Goal: Book appointment/travel/reservation

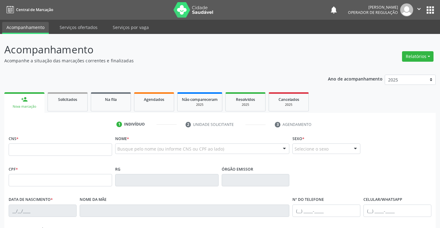
click at [67, 150] on input "text" at bounding box center [60, 150] width 103 height 12
type input "708 6095 2977 2488"
type input "0435606522"
type input "[DATE]"
type input "[PHONE_NUMBER]"
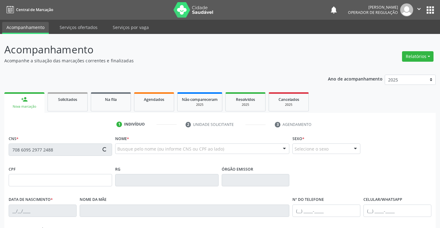
type input "[PHONE_NUMBER]"
type input "616.976.215-20"
type input "SN"
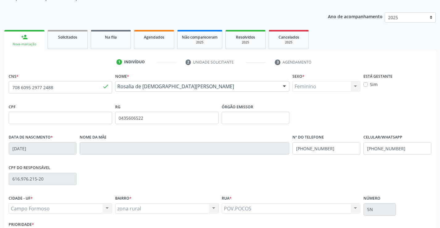
scroll to position [107, 0]
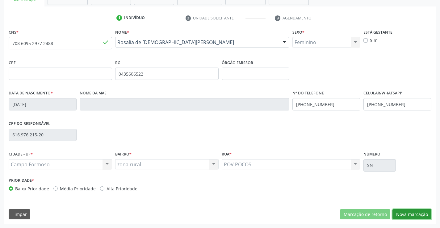
click at [403, 215] on button "Nova marcação" at bounding box center [412, 214] width 39 height 11
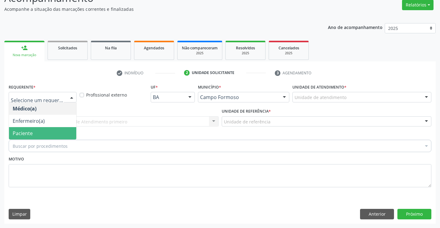
click at [32, 130] on span "Paciente" at bounding box center [23, 133] width 20 height 7
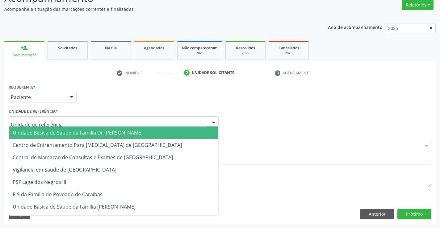
click at [28, 130] on span "Unidade Basica de Saude da Familia Dr [PERSON_NAME]" at bounding box center [78, 132] width 130 height 7
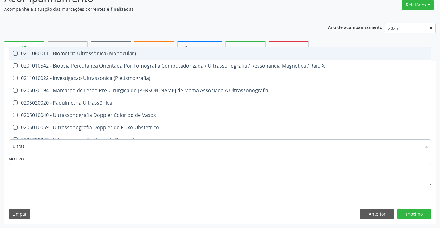
type input "ultrass"
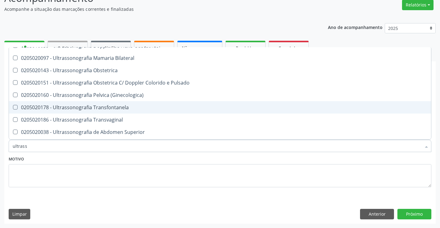
scroll to position [93, 0]
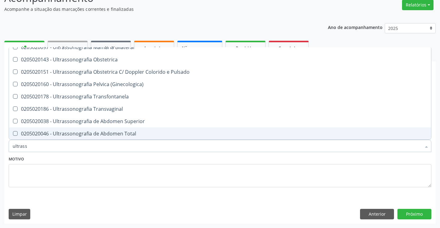
click at [149, 133] on div "0205020046 - Ultrassonografia de Abdomen Total" at bounding box center [220, 133] width 415 height 5
checkbox Total "true"
click at [419, 215] on button "Próximo" at bounding box center [415, 214] width 34 height 11
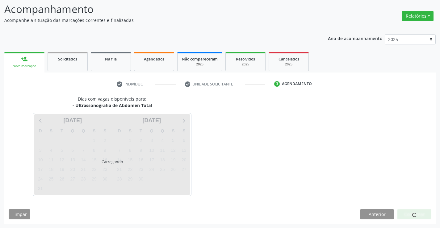
scroll to position [0, 0]
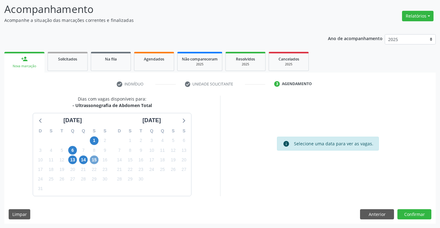
click at [94, 161] on span "15" at bounding box center [94, 160] width 9 height 9
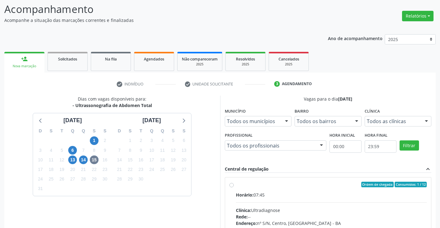
click at [236, 187] on label "Ordem de chegada Consumidos: 1 / 12 Horário: 07:45 Clínica: Ultradiagnose Rede:…" at bounding box center [331, 229] width 191 height 95
click at [232, 187] on input "Ordem de chegada Consumidos: 1 / 12 Horário: 07:45 Clínica: Ultradiagnose Rede:…" at bounding box center [232, 185] width 4 height 6
radio input "true"
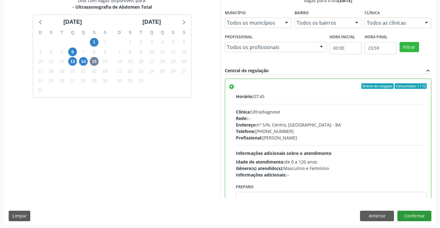
scroll to position [141, 0]
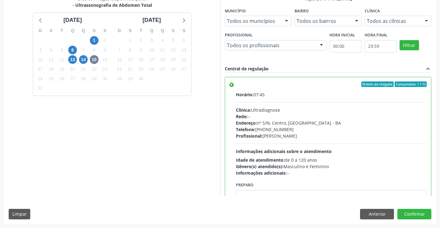
click at [412, 209] on div "Dias com vagas disponíveis para: - Ultrassonografia de Abdomen Total [DATE] D S…" at bounding box center [220, 109] width 432 height 228
click at [411, 211] on button "Confirmar" at bounding box center [415, 214] width 34 height 11
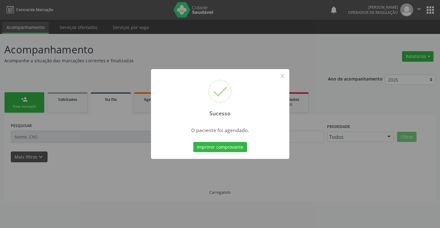
scroll to position [0, 0]
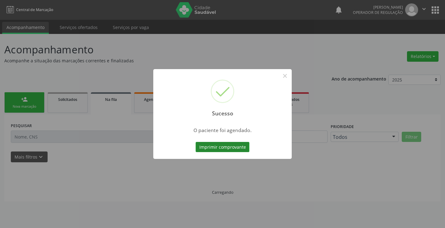
click at [229, 147] on button "Imprimir comprovante" at bounding box center [223, 147] width 54 height 11
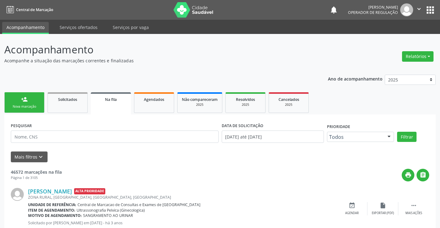
click at [22, 99] on div "person_add" at bounding box center [24, 99] width 7 height 7
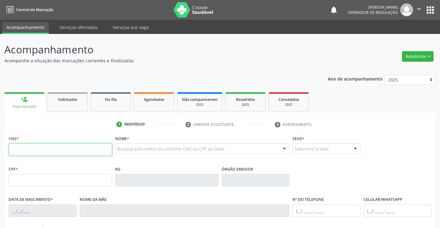
click at [78, 147] on input "text" at bounding box center [60, 150] width 103 height 12
type input "706 2045 4044 5865"
type input "[DATE]"
type input "[PERSON_NAME]"
type input "[PHONE_NUMBER]"
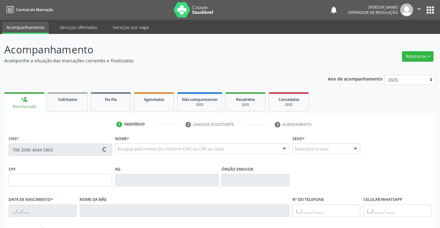
type input "[PHONE_NUMBER]"
type input "S/N"
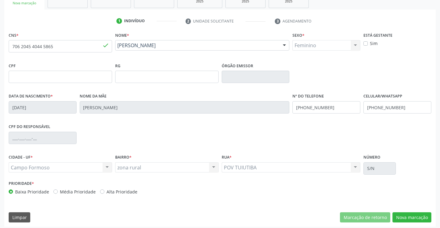
scroll to position [107, 0]
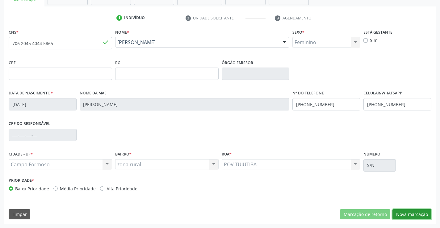
click at [409, 212] on button "Nova marcação" at bounding box center [412, 214] width 39 height 11
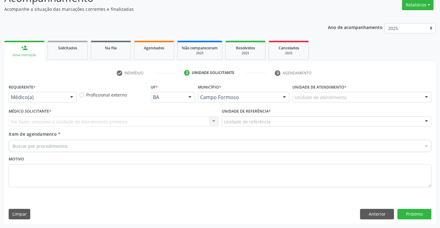
scroll to position [52, 0]
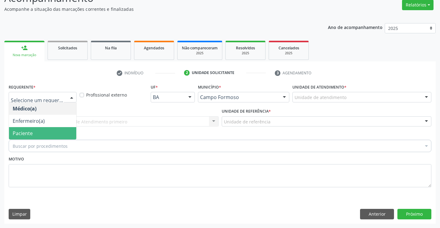
click at [30, 129] on span "Paciente" at bounding box center [42, 133] width 67 height 12
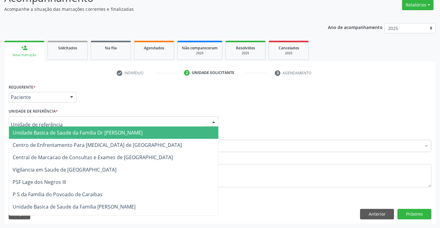
type input "y"
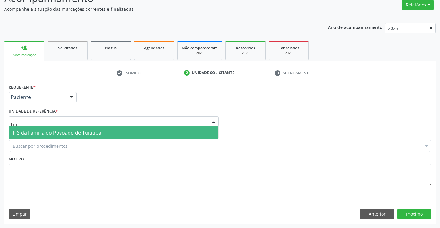
type input "tuiu"
click at [29, 133] on span "P S da Familia do Povoado de Tuiutiba" at bounding box center [57, 132] width 89 height 7
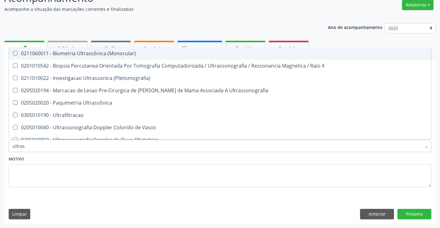
type input "ultrass"
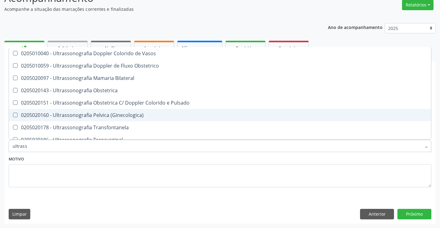
scroll to position [93, 0]
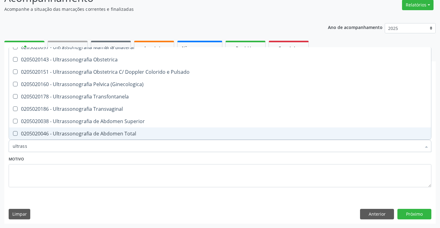
click at [134, 133] on div "0205020046 - Ultrassonografia de Abdomen Total" at bounding box center [220, 133] width 415 height 5
checkbox Total "true"
click at [404, 213] on button "Próximo" at bounding box center [415, 214] width 34 height 11
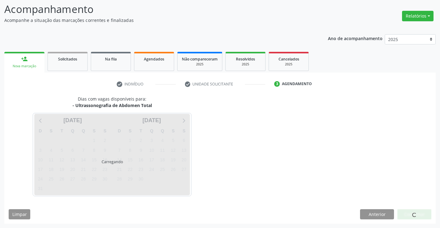
scroll to position [0, 0]
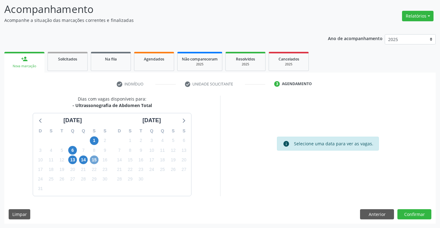
click at [96, 160] on span "15" at bounding box center [94, 160] width 9 height 9
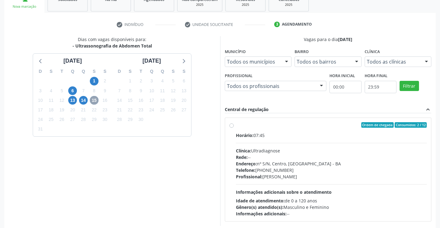
scroll to position [102, 0]
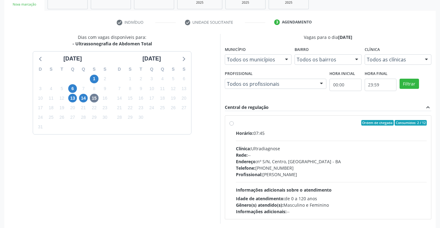
click at [236, 123] on label "Ordem de chegada Consumidos: 2 / 12 Horário: 07:45 Clínica: Ultradiagnose Rede:…" at bounding box center [331, 167] width 191 height 95
click at [230, 123] on input "Ordem de chegada Consumidos: 2 / 12 Horário: 07:45 Clínica: Ultradiagnose Rede:…" at bounding box center [232, 123] width 4 height 6
radio input "true"
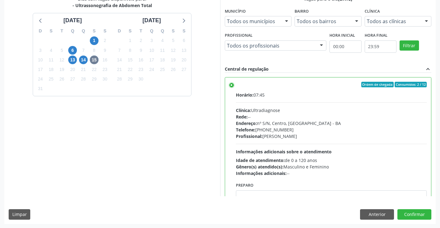
scroll to position [141, 0]
click at [420, 214] on button "Confirmar" at bounding box center [415, 214] width 34 height 11
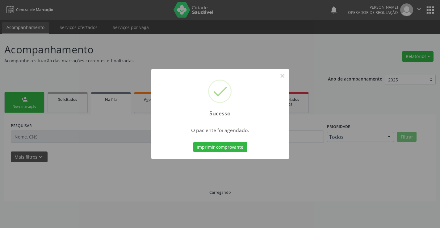
scroll to position [0, 0]
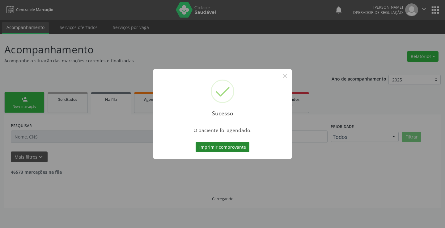
click at [215, 150] on button "Imprimir comprovante" at bounding box center [223, 147] width 54 height 11
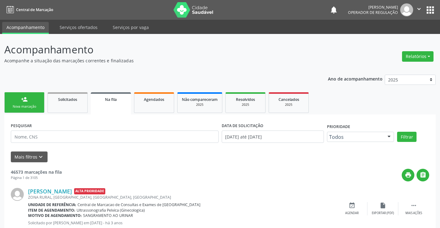
click at [30, 102] on link "person_add Nova marcação" at bounding box center [24, 102] width 40 height 21
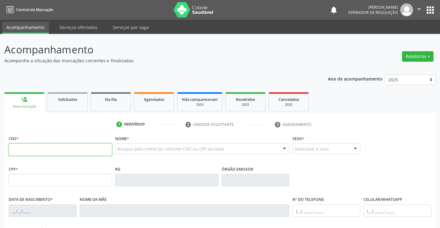
drag, startPoint x: 30, startPoint y: 102, endPoint x: 48, endPoint y: 149, distance: 50.0
click at [48, 149] on input "text" at bounding box center [60, 150] width 103 height 12
type input "706 7005 1192 0013"
type input "[DATE]"
type input "S/N"
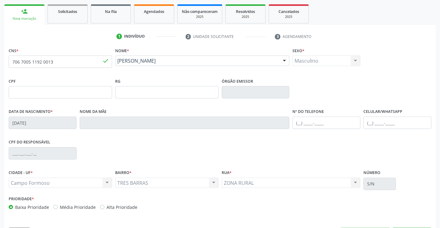
scroll to position [107, 0]
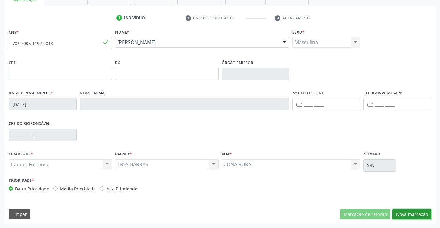
click at [402, 211] on button "Nova marcação" at bounding box center [412, 214] width 39 height 11
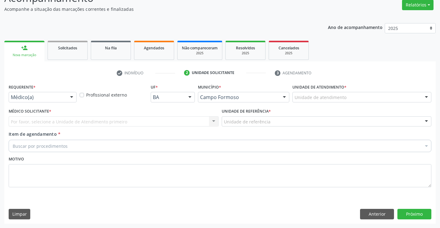
scroll to position [52, 0]
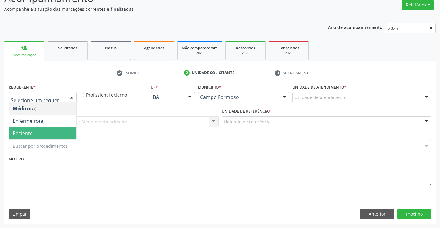
click at [17, 132] on span "Paciente" at bounding box center [23, 133] width 20 height 7
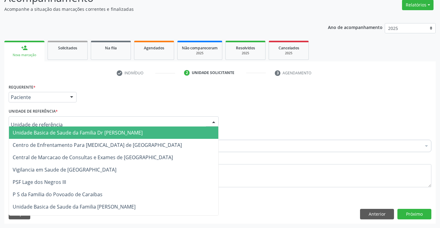
click at [38, 131] on span "Unidade Basica de Saude da Familia Dr [PERSON_NAME]" at bounding box center [78, 132] width 130 height 7
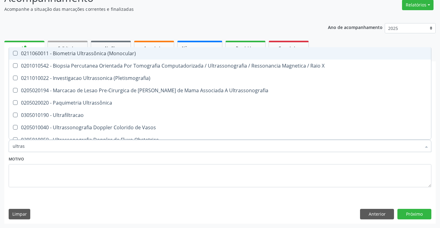
type input "ultrass"
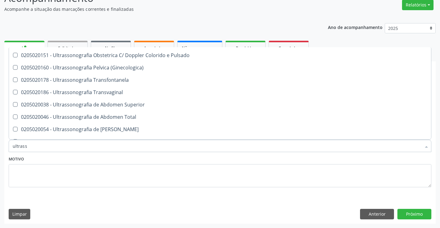
scroll to position [124, 0]
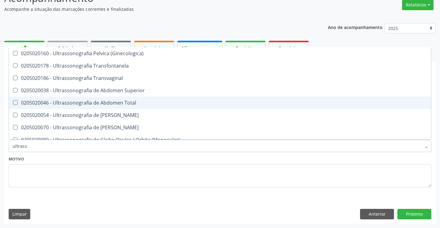
click at [140, 100] on div "0205020046 - Ultrassonografia de Abdomen Total" at bounding box center [220, 102] width 415 height 5
checkbox Total "true"
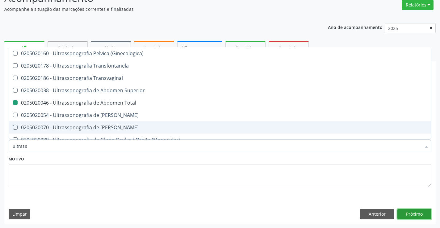
click at [408, 216] on button "Próximo" at bounding box center [415, 214] width 34 height 11
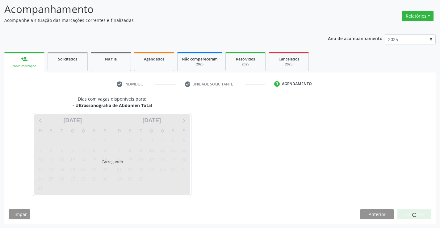
scroll to position [0, 0]
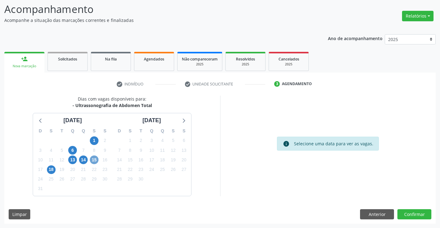
click at [95, 159] on span "15" at bounding box center [94, 160] width 9 height 9
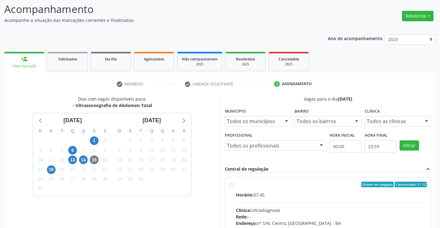
click at [236, 185] on label "Ordem de chegada Consumidos: 3 / 12 Horário: 07:45 Clínica: Ultradiagnose Rede:…" at bounding box center [331, 229] width 191 height 95
click at [231, 185] on input "Ordem de chegada Consumidos: 3 / 12 Horário: 07:45 Clínica: Ultradiagnose Rede:…" at bounding box center [232, 185] width 4 height 6
radio input "true"
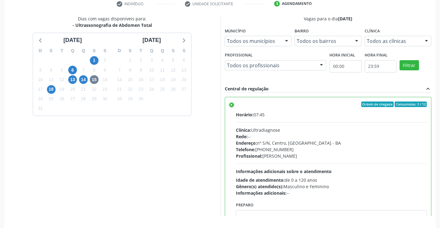
scroll to position [141, 0]
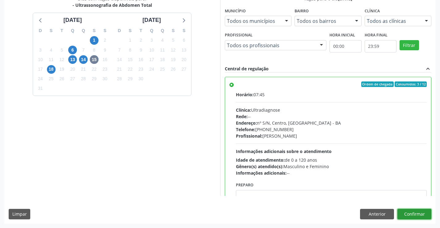
click at [412, 215] on button "Confirmar" at bounding box center [415, 214] width 34 height 11
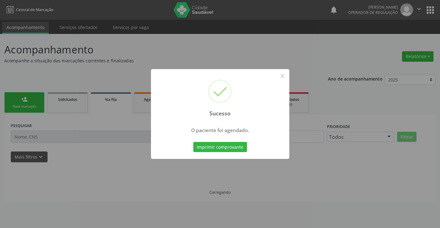
scroll to position [0, 0]
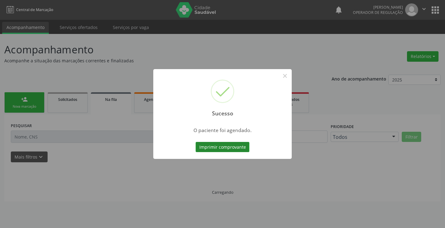
click at [222, 146] on button "Imprimir comprovante" at bounding box center [223, 147] width 54 height 11
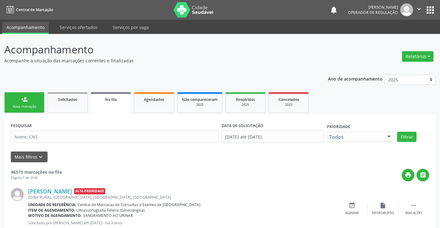
click at [16, 103] on link "person_add Nova marcação" at bounding box center [24, 102] width 40 height 21
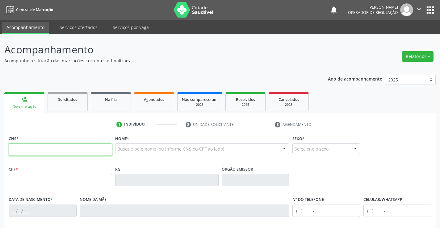
click at [49, 152] on input "text" at bounding box center [60, 150] width 103 height 12
type input "707 4060 7017 7574"
type input "1376093960"
type input "[DATE]"
type input "[PHONE_NUMBER]"
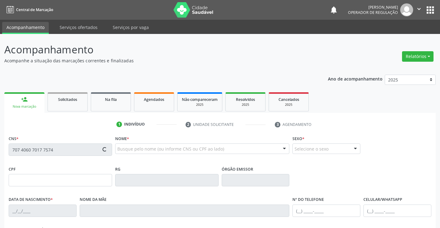
type input "[PHONE_NUMBER]"
type input "034.657.225-82"
type input "S/N"
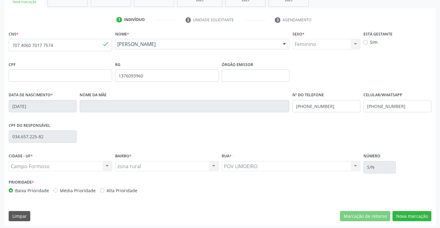
scroll to position [107, 0]
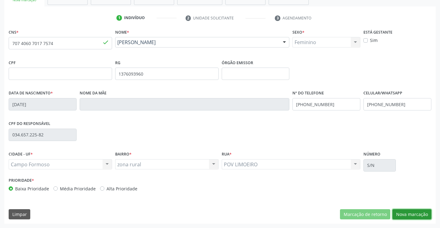
click at [404, 213] on button "Nova marcação" at bounding box center [412, 214] width 39 height 11
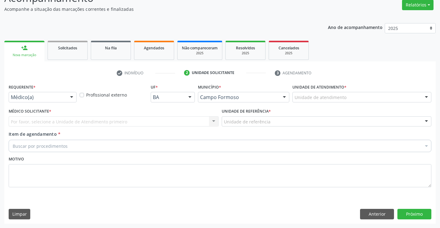
scroll to position [52, 0]
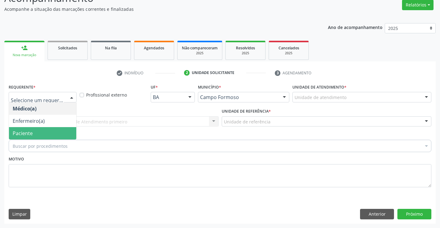
click at [21, 132] on span "Paciente" at bounding box center [23, 133] width 20 height 7
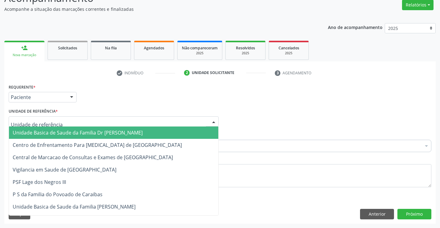
click at [60, 133] on span "Unidade Basica de Saude da Familia Dr [PERSON_NAME]" at bounding box center [78, 132] width 130 height 7
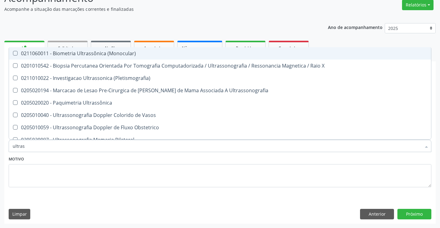
type input "ultrass"
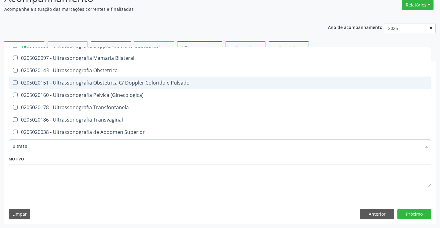
scroll to position [93, 0]
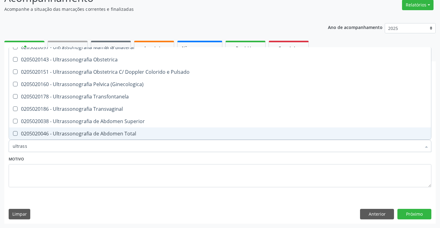
click at [106, 134] on div "0205020046 - Ultrassonografia de Abdomen Total" at bounding box center [220, 133] width 415 height 5
checkbox Total "true"
click at [415, 207] on div "Requerente * Paciente Médico(a) Enfermeiro(a) Paciente Nenhum resultado encontr…" at bounding box center [220, 152] width 432 height 141
checkbox X "true"
checkbox Total "false"
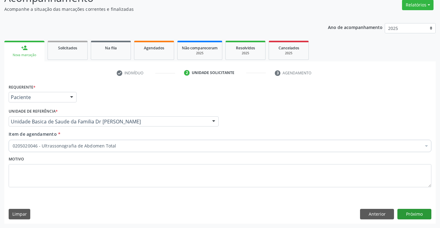
scroll to position [0, 0]
click at [410, 212] on button "Próximo" at bounding box center [415, 214] width 34 height 11
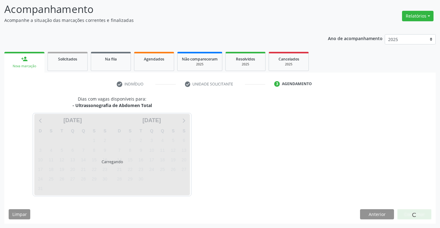
scroll to position [40, 0]
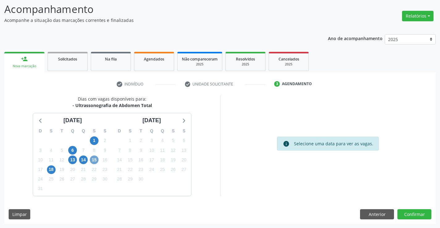
click at [96, 160] on span "15" at bounding box center [94, 160] width 9 height 9
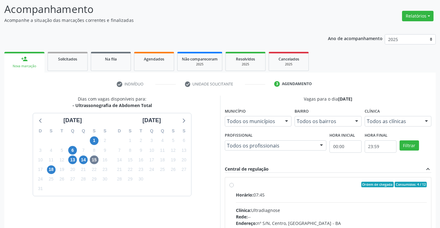
click at [236, 185] on label "Ordem de chegada Consumidos: 4 / 12 Horário: 07:45 Clínica: Ultradiagnose Rede:…" at bounding box center [331, 229] width 191 height 95
click at [232, 185] on input "Ordem de chegada Consumidos: 4 / 12 Horário: 07:45 Clínica: Ultradiagnose Rede:…" at bounding box center [232, 185] width 4 height 6
radio input "true"
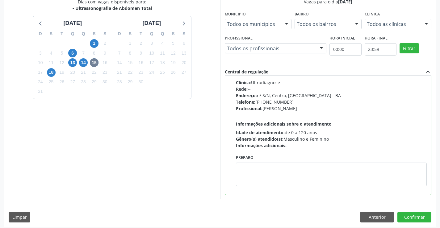
scroll to position [141, 0]
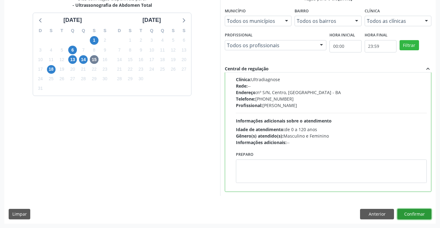
click at [415, 216] on button "Confirmar" at bounding box center [415, 214] width 34 height 11
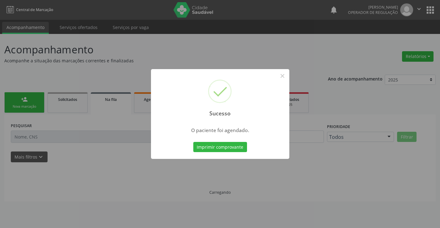
scroll to position [0, 0]
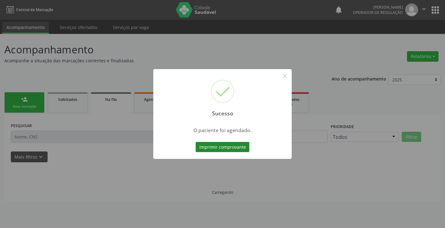
click at [224, 144] on button "Imprimir comprovante" at bounding box center [223, 147] width 54 height 11
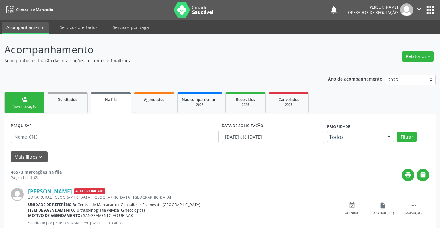
click at [34, 104] on link "person_add Nova marcação" at bounding box center [24, 102] width 40 height 21
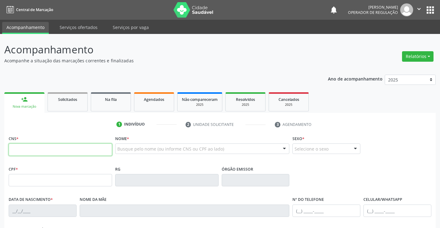
click at [29, 148] on input "text" at bounding box center [60, 150] width 103 height 12
type input "705 6004 3455 3018"
type input "1209408686"
type input "[DATE]"
type input "020.161.595-96"
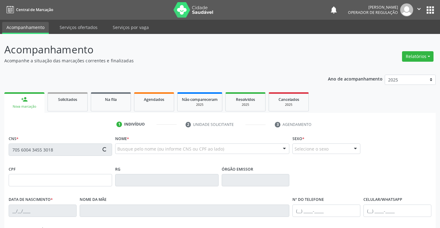
type input "S/N"
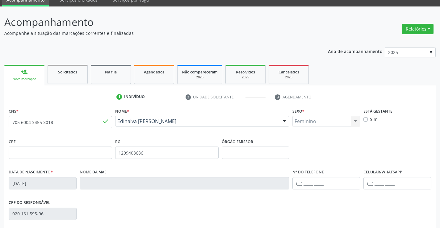
scroll to position [93, 0]
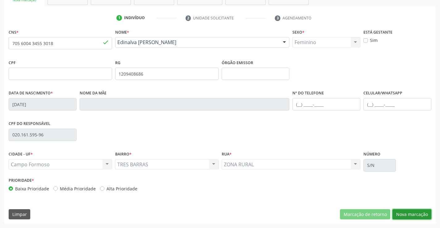
click at [410, 212] on button "Nova marcação" at bounding box center [412, 214] width 39 height 11
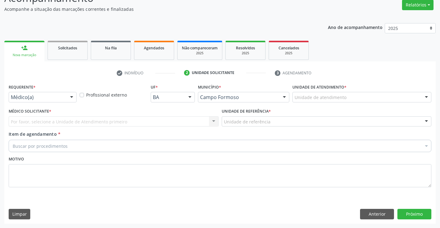
scroll to position [52, 0]
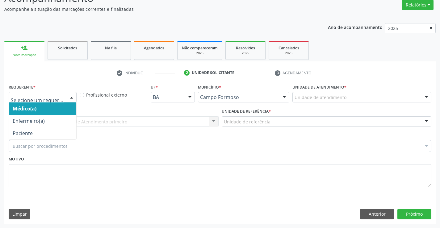
click at [26, 101] on div at bounding box center [43, 97] width 68 height 11
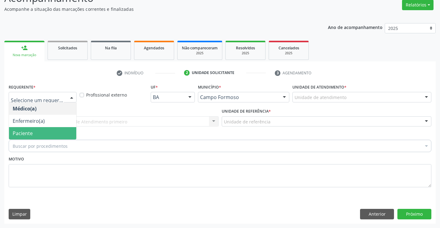
click at [24, 135] on span "Paciente" at bounding box center [23, 133] width 20 height 7
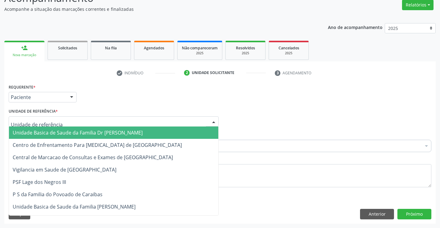
click at [20, 126] on div at bounding box center [114, 121] width 210 height 11
click at [41, 132] on span "Unidade Basica de Saude da Familia Dr [PERSON_NAME]" at bounding box center [78, 132] width 130 height 7
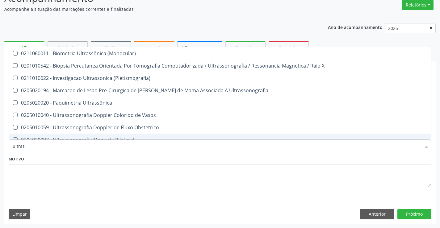
type input "ultrass"
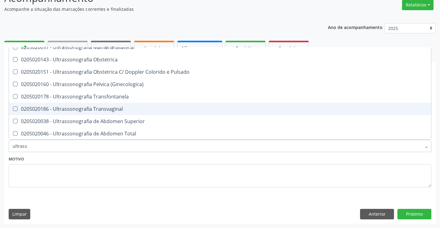
scroll to position [124, 0]
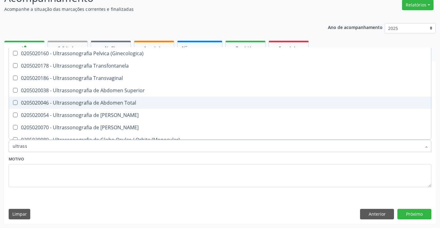
click at [150, 106] on span "0205020046 - Ultrassonografia de Abdomen Total" at bounding box center [220, 103] width 422 height 12
checkbox Total "true"
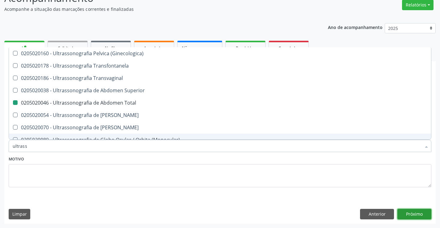
click at [399, 213] on button "Próximo" at bounding box center [415, 214] width 34 height 11
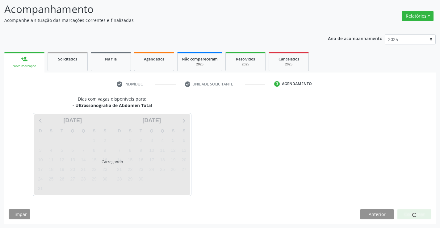
scroll to position [0, 0]
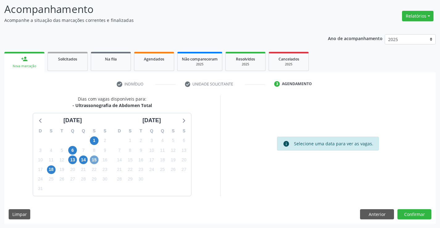
click at [94, 162] on span "15" at bounding box center [94, 160] width 9 height 9
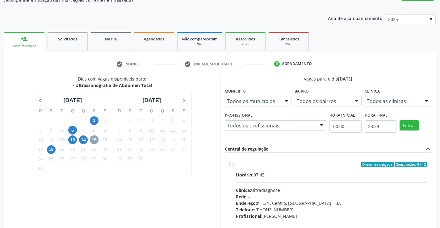
scroll to position [71, 0]
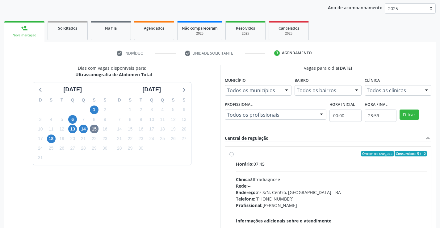
click at [236, 156] on label "Ordem de chegada Consumidos: 5 / 12 Horário: 07:45 Clínica: Ultradiagnose Rede:…" at bounding box center [331, 198] width 191 height 95
click at [232, 156] on input "Ordem de chegada Consumidos: 5 / 12 Horário: 07:45 Clínica: Ultradiagnose Rede:…" at bounding box center [232, 154] width 4 height 6
radio input "true"
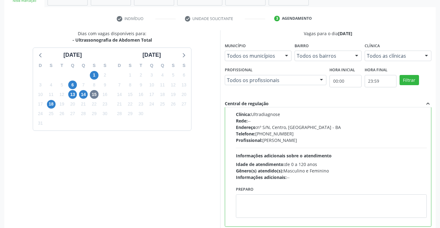
scroll to position [133, 0]
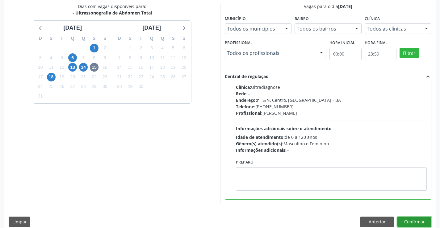
click at [417, 224] on button "Confirmar" at bounding box center [415, 222] width 34 height 11
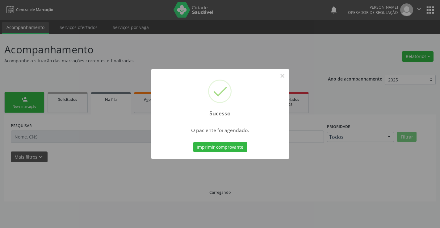
scroll to position [0, 0]
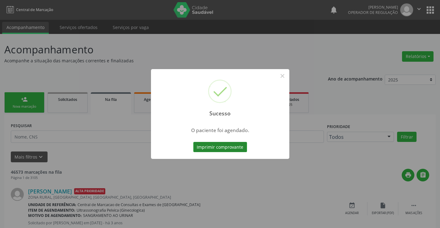
click at [217, 148] on button "Imprimir comprovante" at bounding box center [220, 147] width 54 height 11
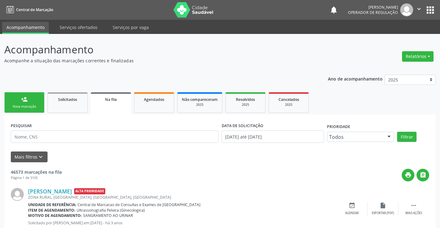
click at [27, 102] on div "person_add" at bounding box center [24, 99] width 7 height 7
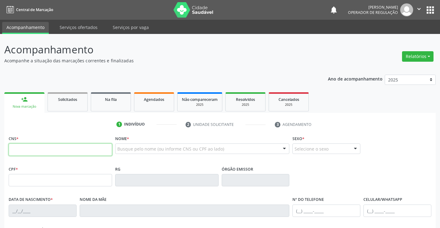
click at [40, 148] on input "text" at bounding box center [60, 150] width 103 height 12
type input "700 0010 7868 2202"
type input "0943852382"
type input "13/03/1982"
type input "(74) 99132-1868"
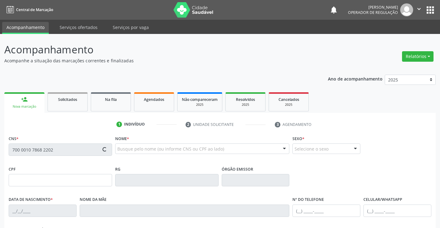
type input "(74) 99132-1868"
type input "040.074.705-70"
type input "S/N"
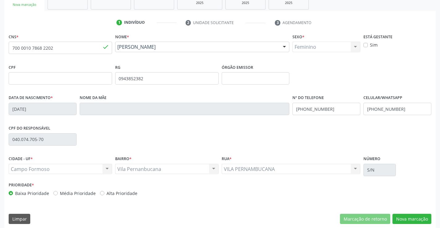
scroll to position [107, 0]
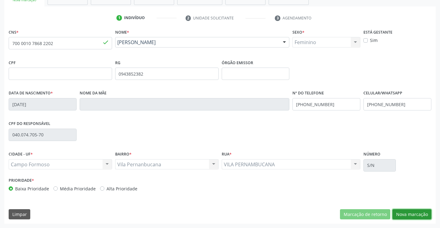
click at [417, 217] on button "Nova marcação" at bounding box center [412, 214] width 39 height 11
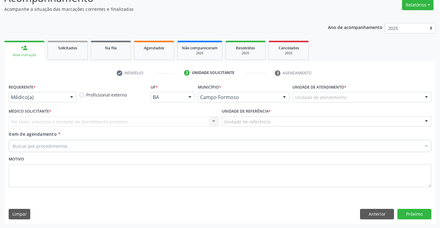
scroll to position [52, 0]
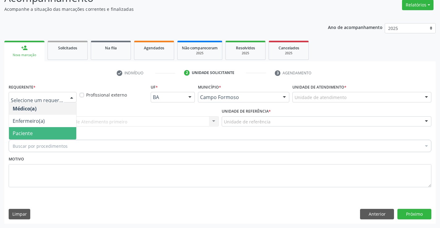
click at [27, 130] on span "Paciente" at bounding box center [23, 133] width 20 height 7
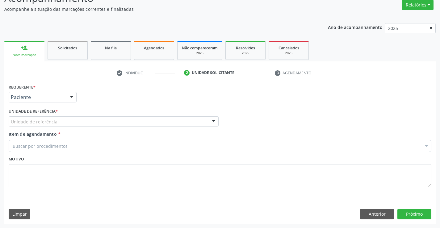
click at [28, 125] on div "Unidade de referência" at bounding box center [114, 121] width 210 height 11
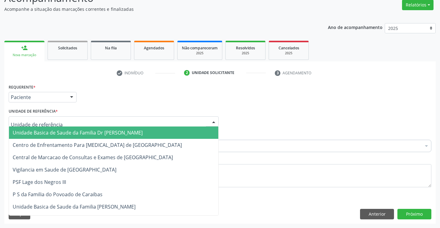
click at [38, 128] on span "Unidade Basica de Saude da Familia Dr [PERSON_NAME]" at bounding box center [113, 133] width 209 height 12
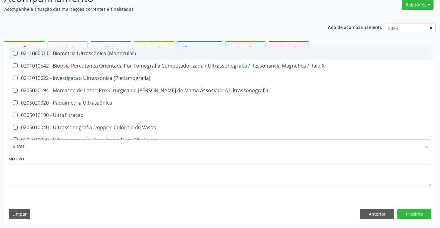
type input "ultrass"
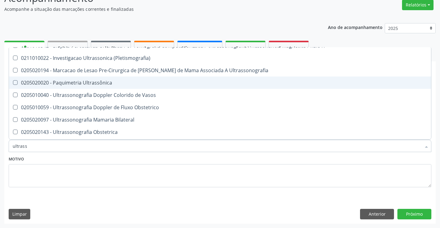
scroll to position [31, 0]
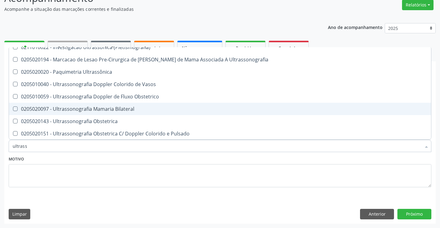
click at [159, 107] on div "0205020097 - Ultrassonografia Mamaria Bilateral" at bounding box center [220, 109] width 415 height 5
checkbox Bilateral "true"
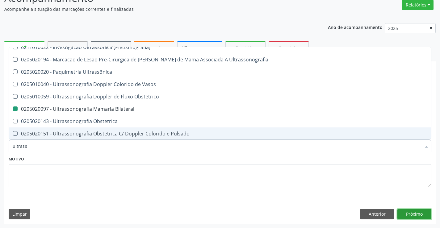
click at [418, 212] on button "Próximo" at bounding box center [415, 214] width 34 height 11
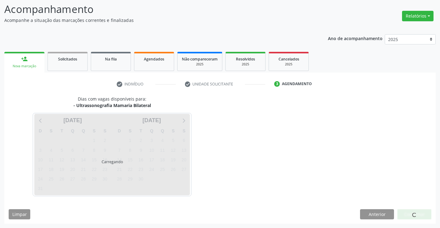
scroll to position [0, 0]
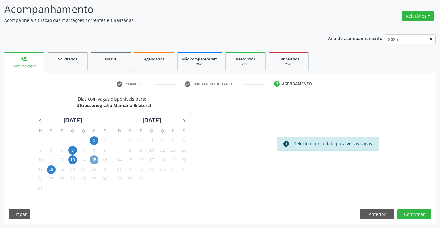
click at [95, 162] on span "15" at bounding box center [94, 160] width 9 height 9
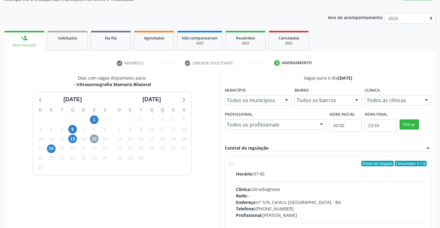
scroll to position [71, 0]
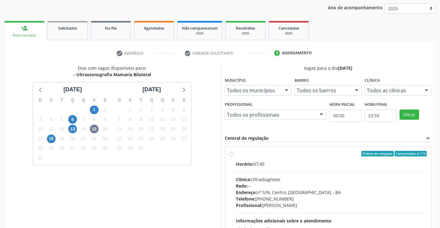
click at [236, 153] on label "Ordem de chegada Consumidos: 6 / 12 Horário: 07:45 Clínica: Ultradiagnose Rede:…" at bounding box center [331, 198] width 191 height 95
click at [233, 153] on input "Ordem de chegada Consumidos: 6 / 12 Horário: 07:45 Clínica: Ultradiagnose Rede:…" at bounding box center [232, 154] width 4 height 6
radio input "true"
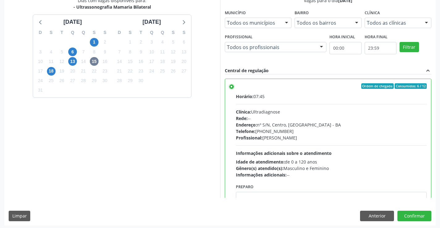
scroll to position [141, 0]
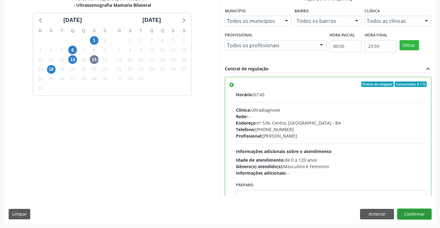
click at [420, 212] on button "Confirmar" at bounding box center [415, 214] width 34 height 11
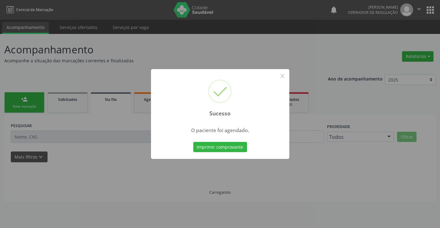
scroll to position [0, 0]
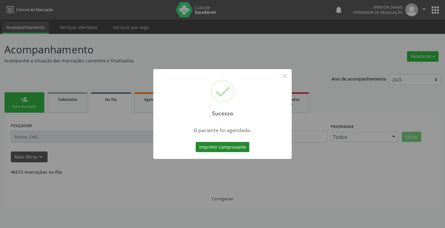
click at [223, 148] on button "Imprimir comprovante" at bounding box center [223, 147] width 54 height 11
